Goal: Task Accomplishment & Management: Complete application form

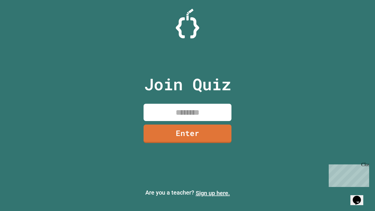
click at [213, 193] on link "Sign up here." at bounding box center [213, 193] width 34 height 7
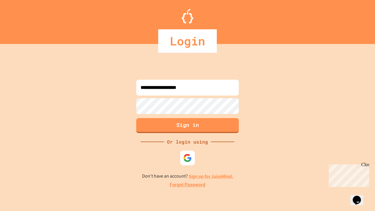
type input "**********"
